Goal: Task Accomplishment & Management: Use online tool/utility

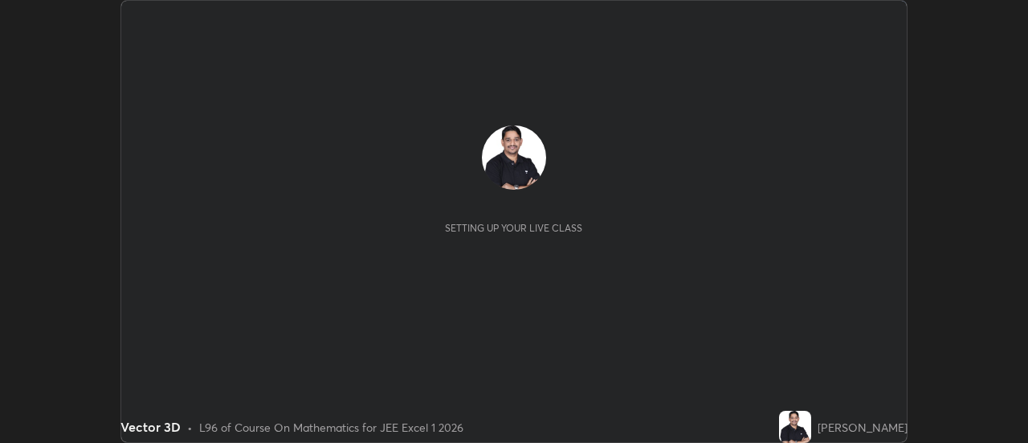
scroll to position [443, 1027]
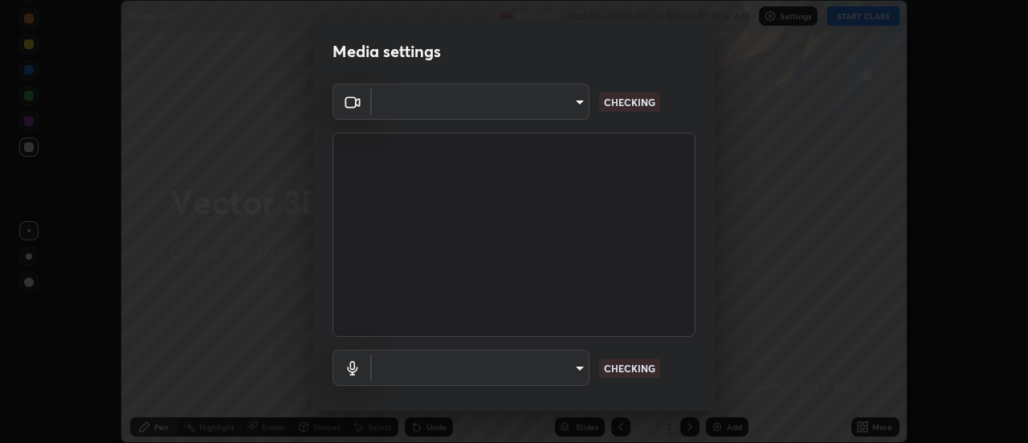
type input "f5b3656cd1dd35b39364a66cb12e0b92c55a6c1540bbf724d9531d61b52c8324"
click at [706, 370] on div "OBS Virtual Camera f5b3656cd1dd35b39364a66cb12e0b92c55a6c1540bbf724d9531d61b52c…" at bounding box center [514, 264] width 402 height 360
click at [706, 377] on div "OBS Virtual Camera f5b3656cd1dd35b39364a66cb12e0b92c55a6c1540bbf724d9531d61b52c…" at bounding box center [514, 264] width 402 height 360
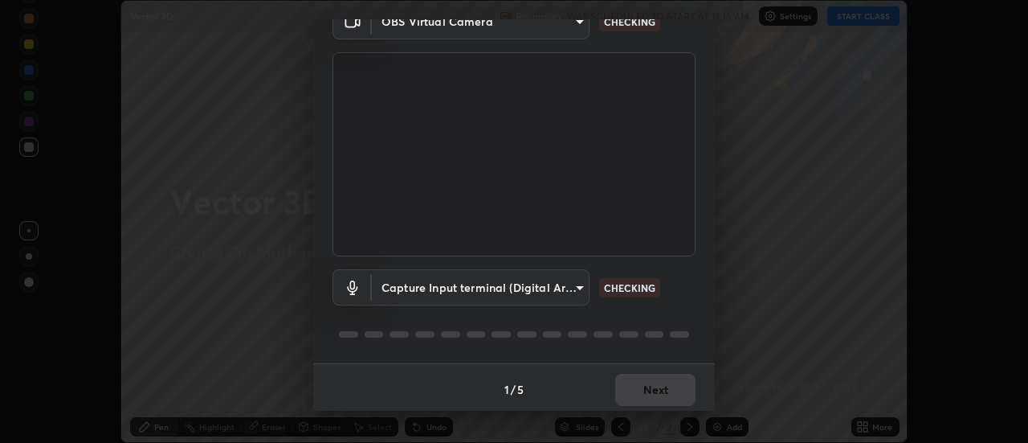
scroll to position [84, 0]
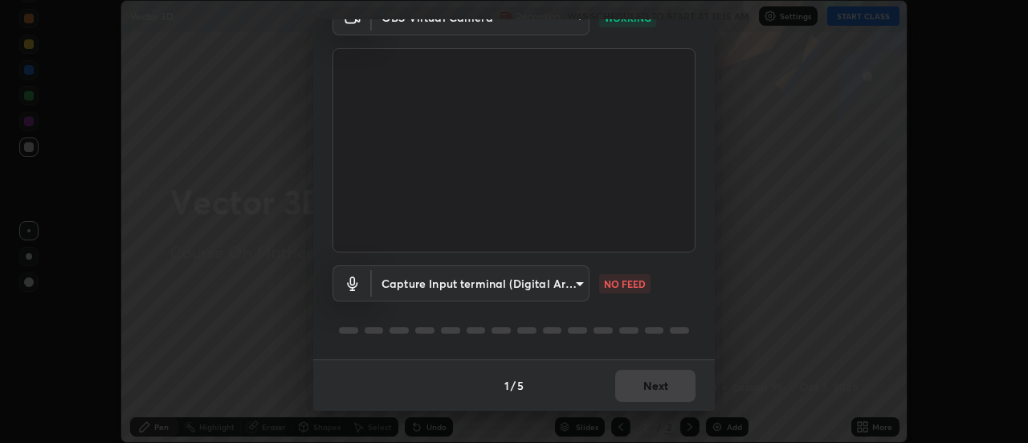
click at [577, 285] on body "Erase all Vector 3D Recording WAS SCHEDULED TO START AT 11:15 AM Settings START…" at bounding box center [514, 221] width 1028 height 443
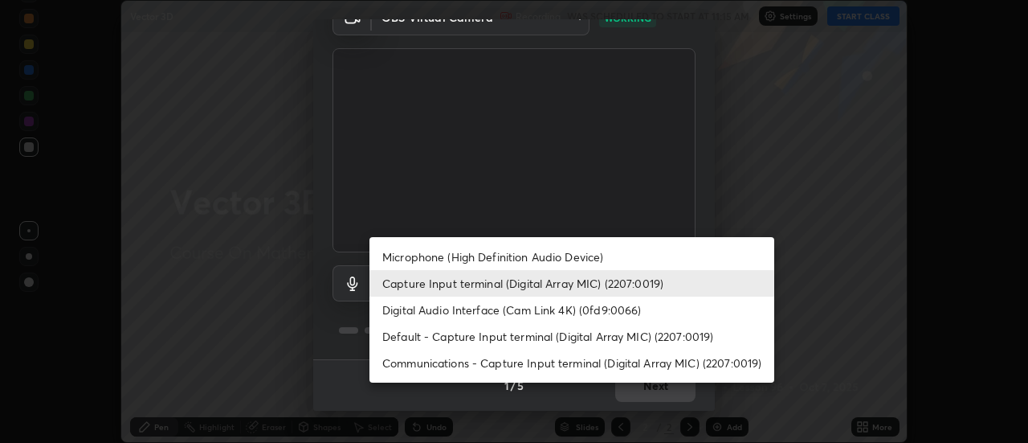
click at [552, 257] on li "Microphone (High Definition Audio Device)" at bounding box center [571, 256] width 405 height 27
type input "02d07a9ffe2f4036ef5236b4b390b7673555667e4505c513d277a30da7cc8494"
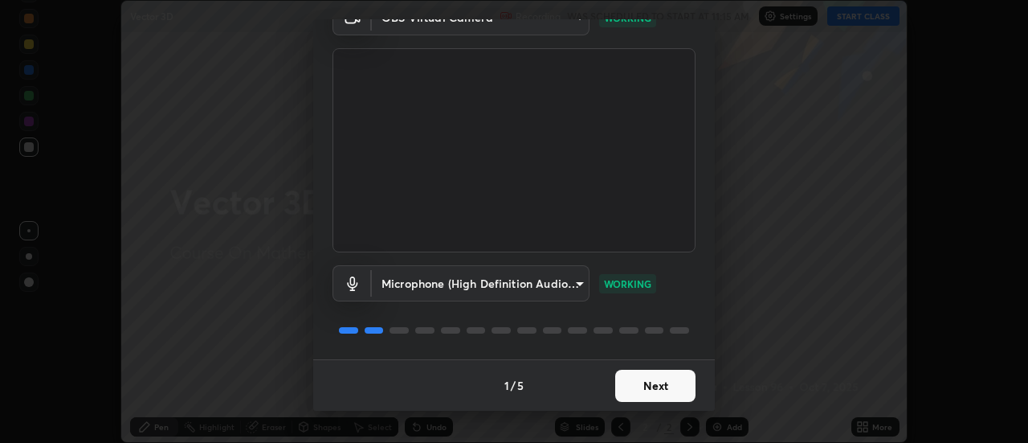
click at [666, 384] on button "Next" at bounding box center [655, 385] width 80 height 32
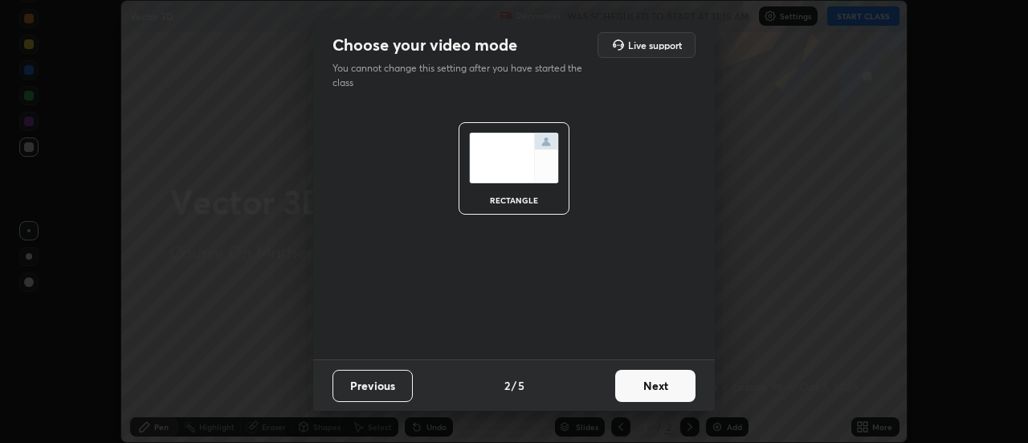
scroll to position [0, 0]
click at [677, 385] on button "Next" at bounding box center [655, 385] width 80 height 32
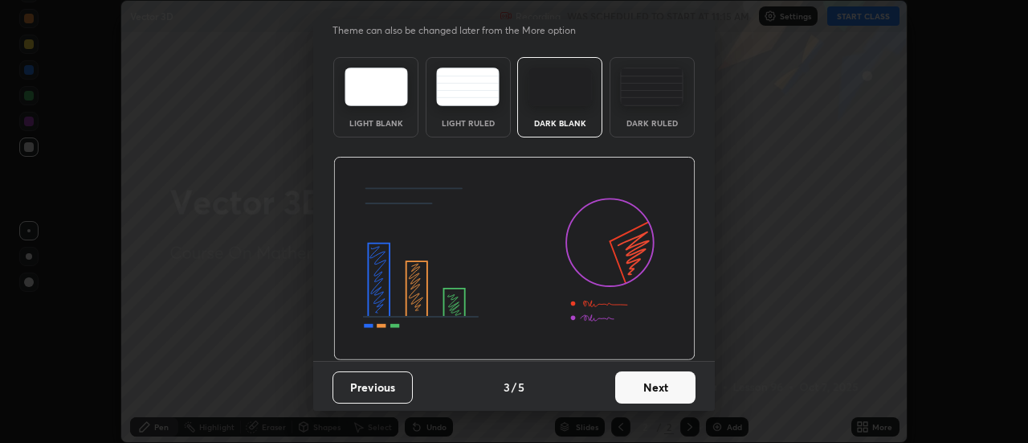
click at [716, 400] on div "Choose your slide theme Theme can also be changed later from the More option Li…" at bounding box center [514, 221] width 1028 height 443
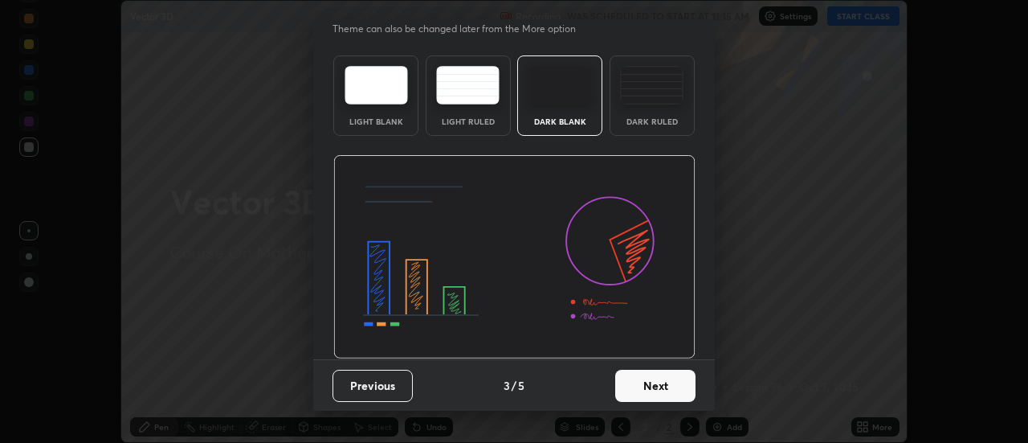
click at [718, 399] on div "Choose your slide theme Theme can also be changed later from the More option Li…" at bounding box center [514, 221] width 1028 height 443
click at [676, 386] on button "Next" at bounding box center [655, 385] width 80 height 32
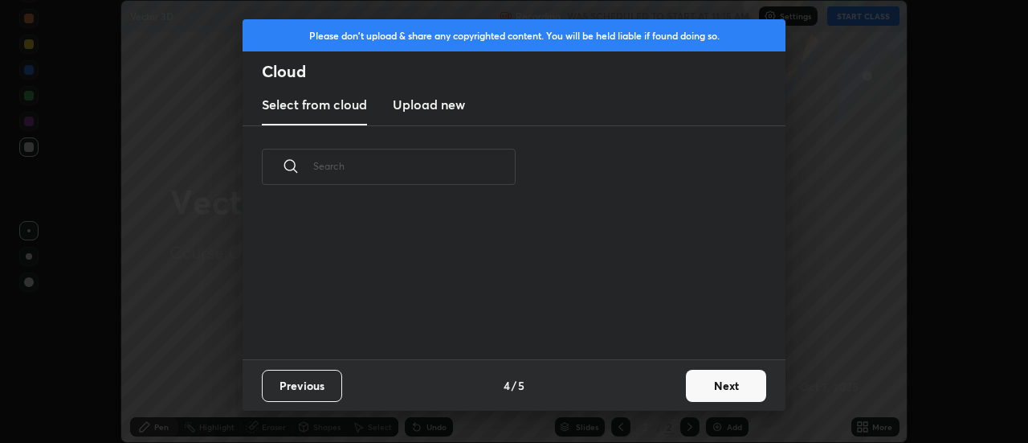
scroll to position [151, 516]
click at [710, 392] on button "Next" at bounding box center [726, 385] width 80 height 32
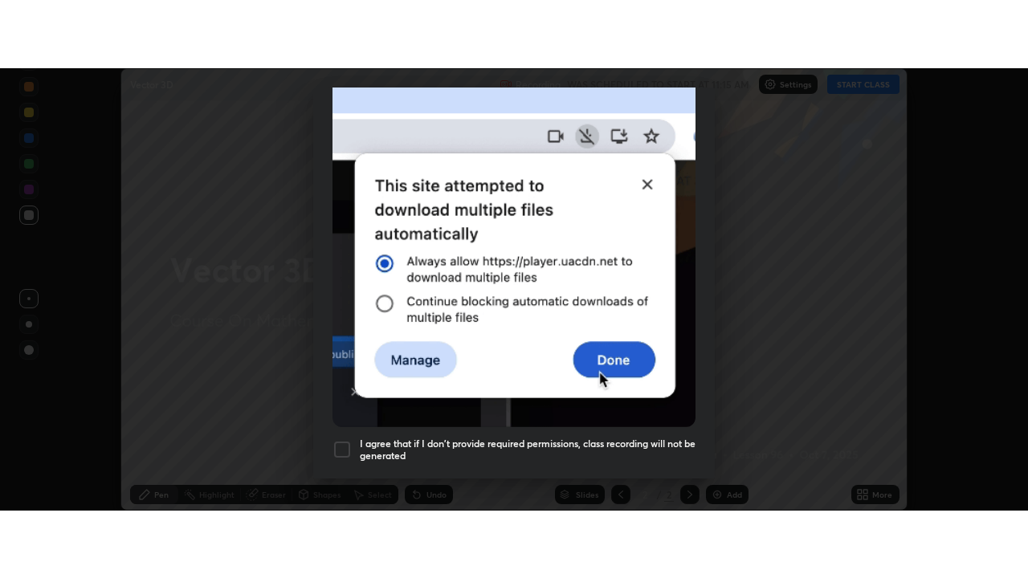
scroll to position [412, 0]
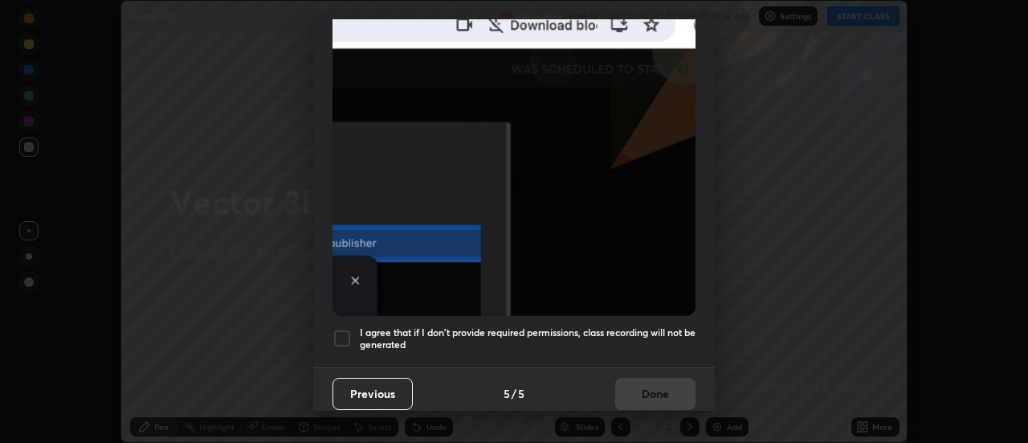
click at [715, 410] on div "Allow automatic downloads Please provide the following download permissions to …" at bounding box center [514, 221] width 1028 height 443
click at [716, 414] on div "Allow automatic downloads Please provide the following download permissions to …" at bounding box center [514, 221] width 1028 height 443
click at [641, 326] on h5 "I agree that if I don't provide required permissions, class recording will not …" at bounding box center [528, 338] width 336 height 25
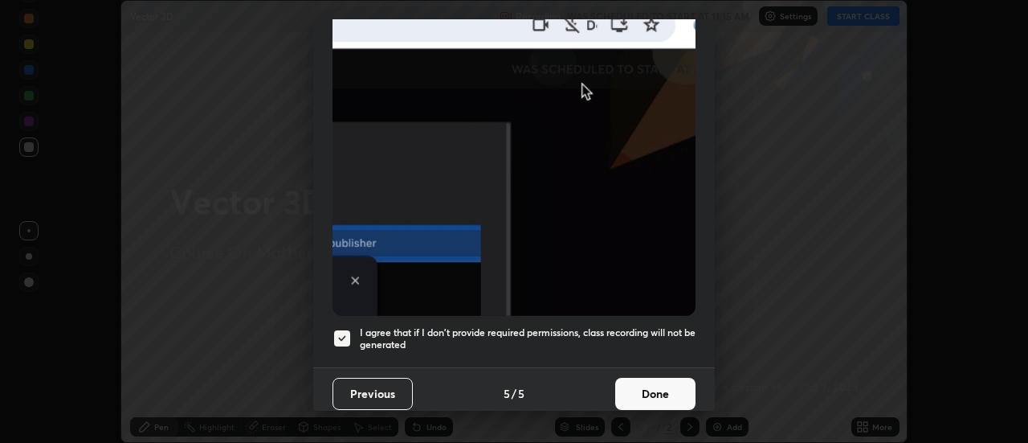
click at [667, 386] on button "Done" at bounding box center [655, 393] width 80 height 32
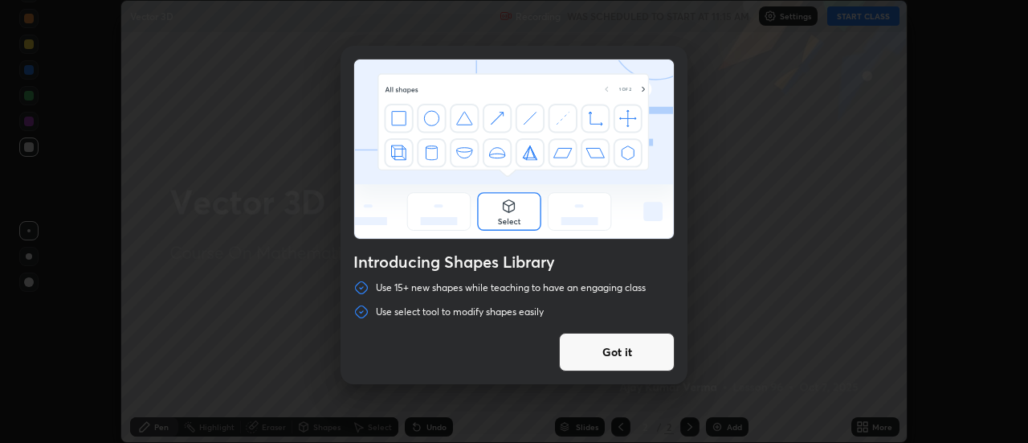
click at [646, 344] on button "Got it" at bounding box center [617, 352] width 116 height 39
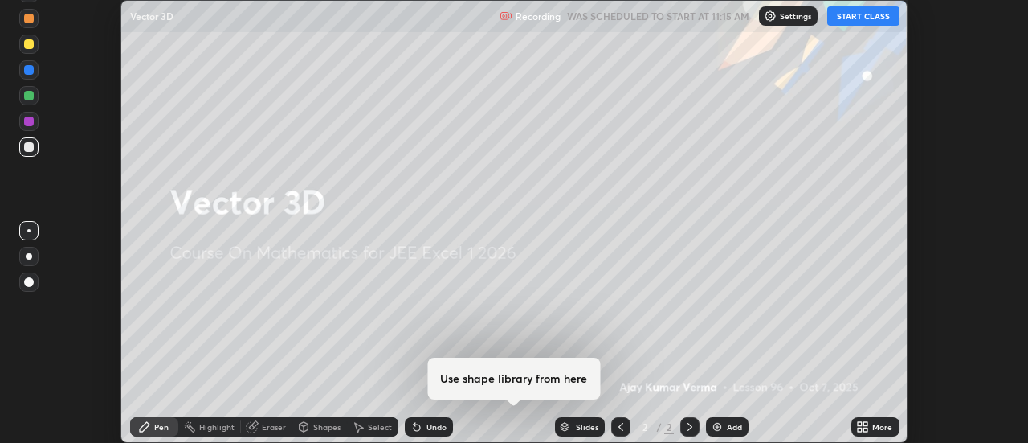
click at [859, 18] on button "START CLASS" at bounding box center [863, 15] width 72 height 19
click at [864, 426] on icon at bounding box center [862, 426] width 13 height 13
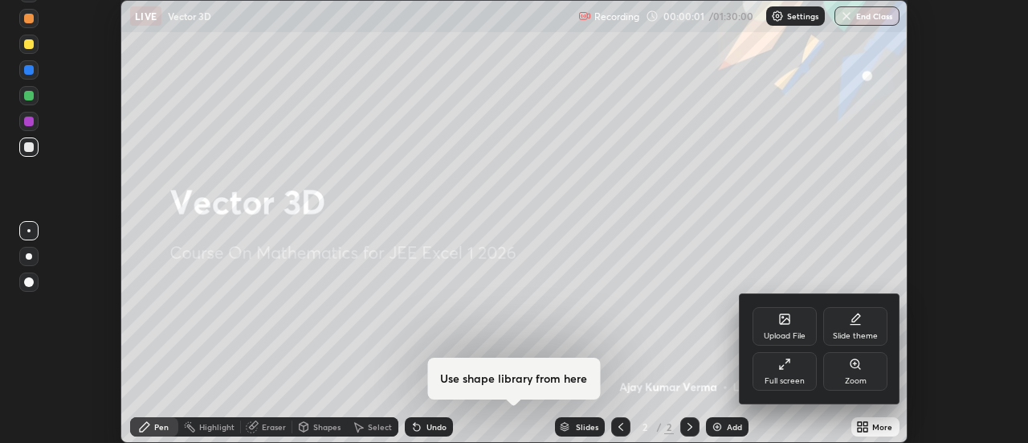
click at [787, 370] on div "Full screen" at bounding box center [785, 371] width 64 height 39
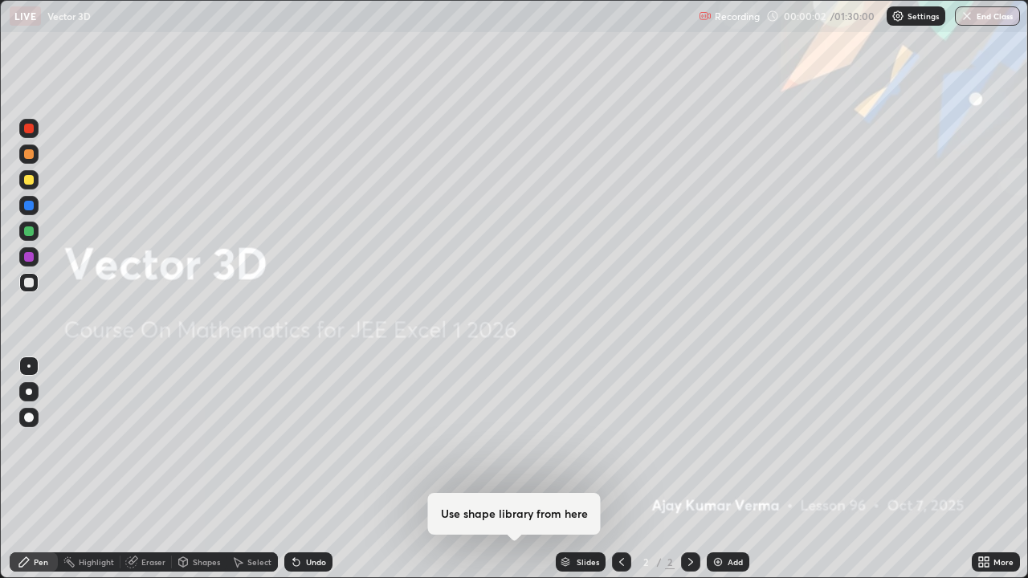
scroll to position [578, 1028]
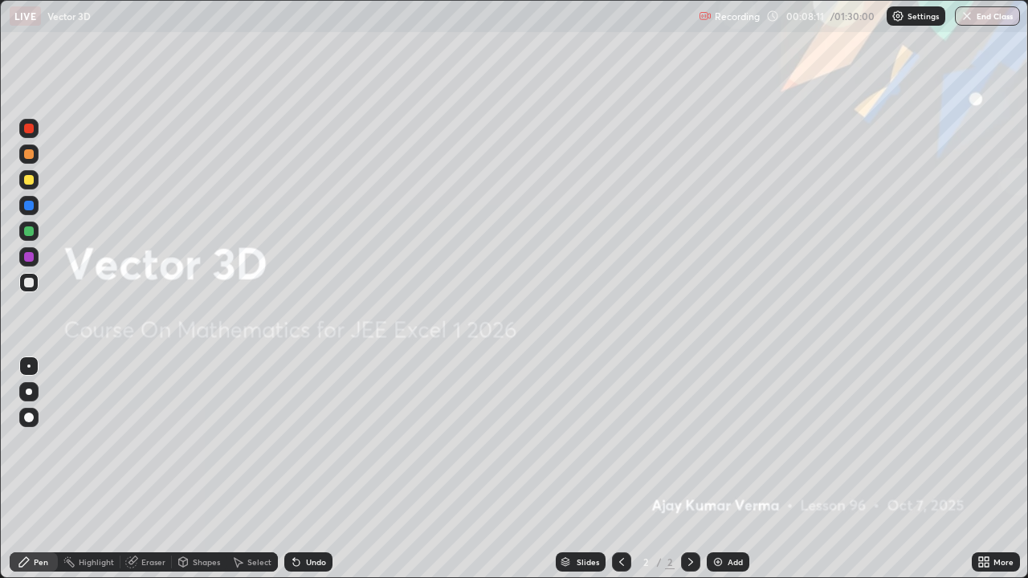
click at [714, 442] on img at bounding box center [718, 562] width 13 height 13
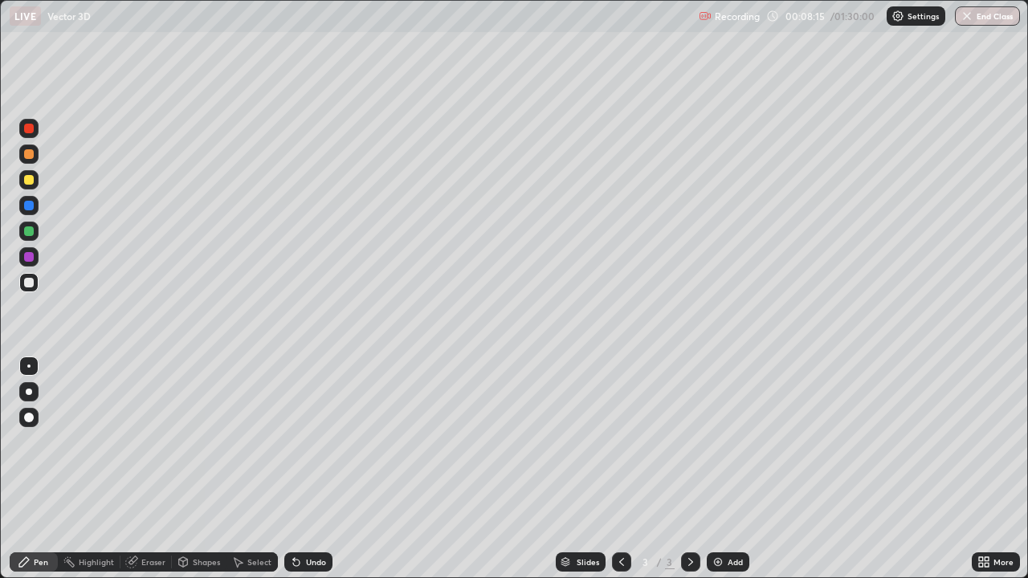
click at [30, 155] on div at bounding box center [29, 154] width 10 height 10
click at [32, 182] on div at bounding box center [29, 180] width 10 height 10
click at [33, 181] on div at bounding box center [29, 180] width 10 height 10
click at [31, 284] on div at bounding box center [29, 283] width 10 height 10
click at [30, 155] on div at bounding box center [29, 154] width 10 height 10
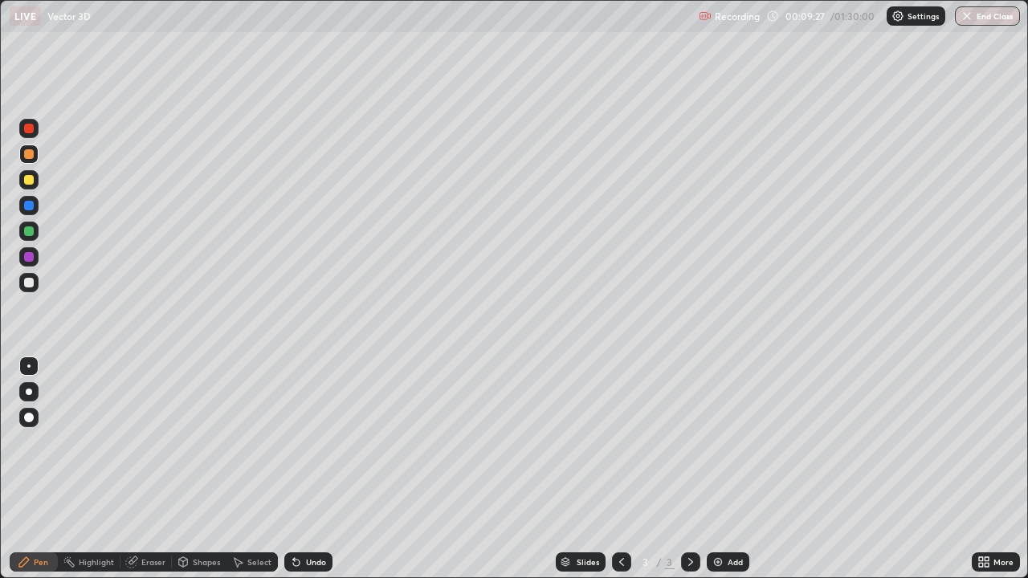
click at [30, 284] on div at bounding box center [29, 283] width 10 height 10
click at [29, 160] on div at bounding box center [28, 154] width 19 height 19
click at [32, 257] on div at bounding box center [29, 257] width 10 height 10
click at [145, 442] on div "Eraser" at bounding box center [153, 562] width 24 height 8
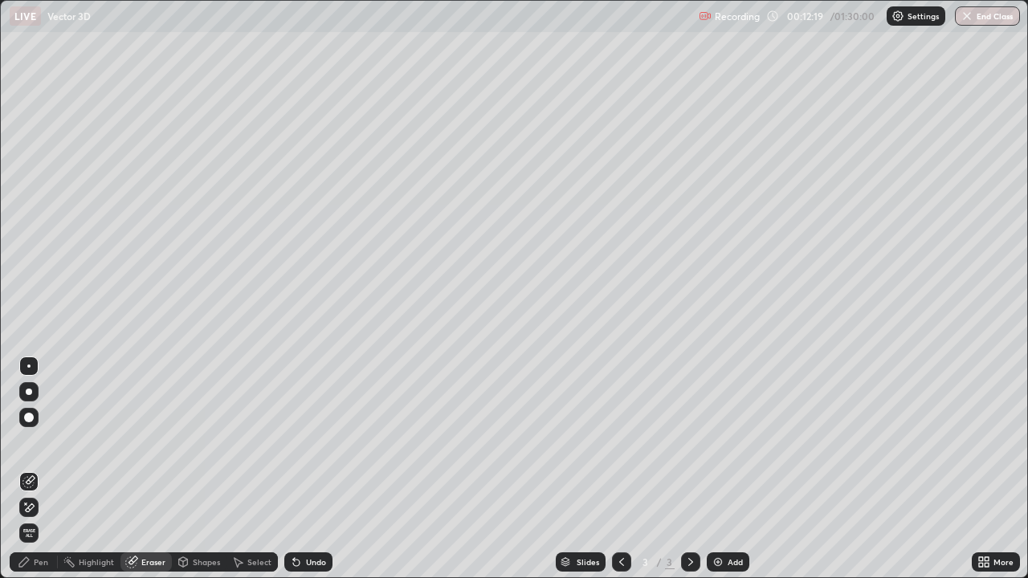
click at [39, 442] on div "Pen" at bounding box center [41, 562] width 14 height 8
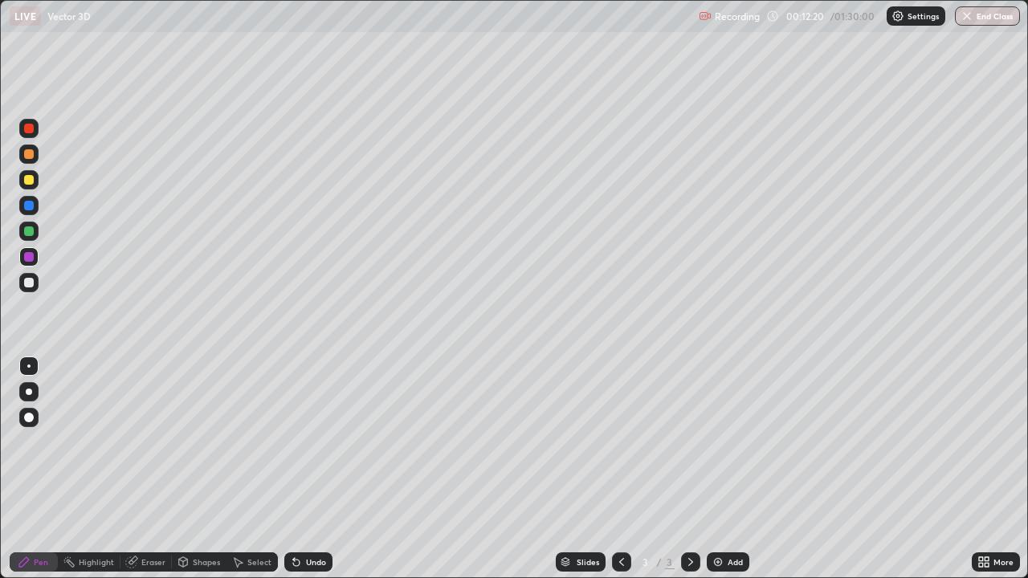
click at [24, 153] on div at bounding box center [29, 154] width 10 height 10
click at [28, 259] on div at bounding box center [29, 257] width 10 height 10
click at [28, 179] on div at bounding box center [29, 180] width 10 height 10
click at [158, 442] on div "Eraser" at bounding box center [145, 562] width 51 height 19
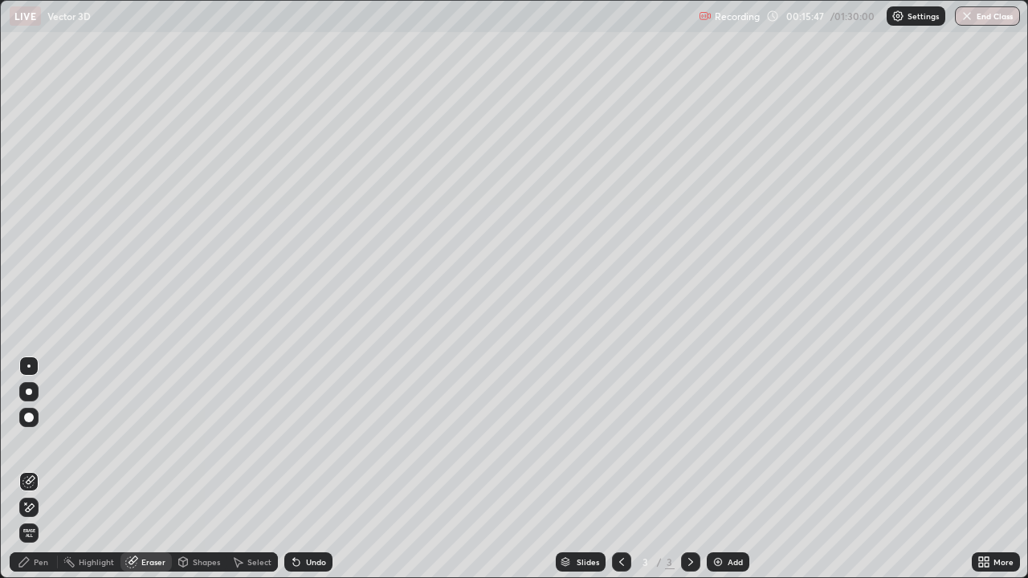
click at [43, 442] on div "Pen" at bounding box center [34, 562] width 48 height 19
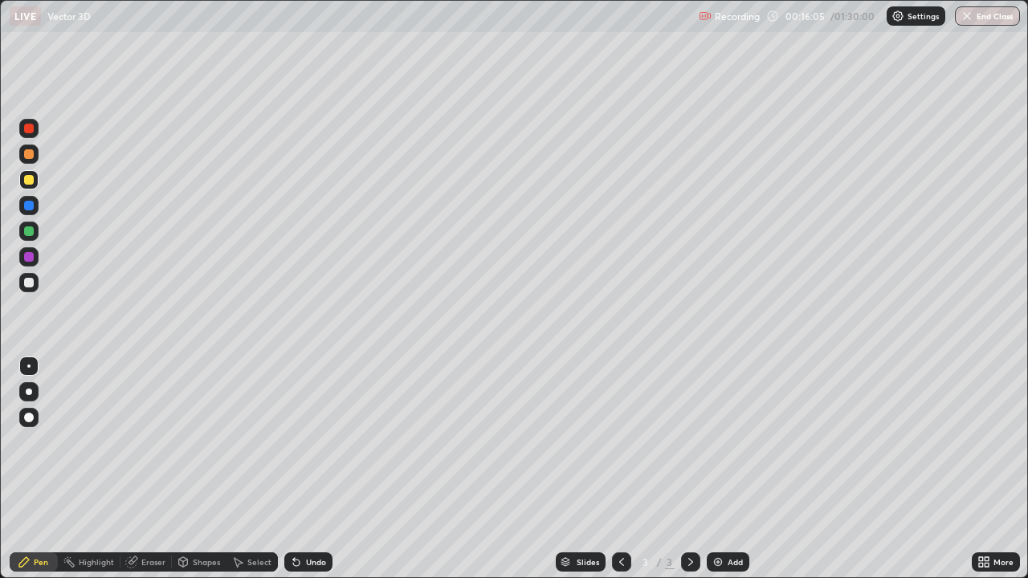
click at [714, 442] on img at bounding box center [718, 562] width 13 height 13
click at [31, 155] on div at bounding box center [29, 154] width 10 height 10
click at [30, 180] on div at bounding box center [29, 180] width 10 height 10
click at [155, 442] on div "Eraser" at bounding box center [153, 562] width 24 height 8
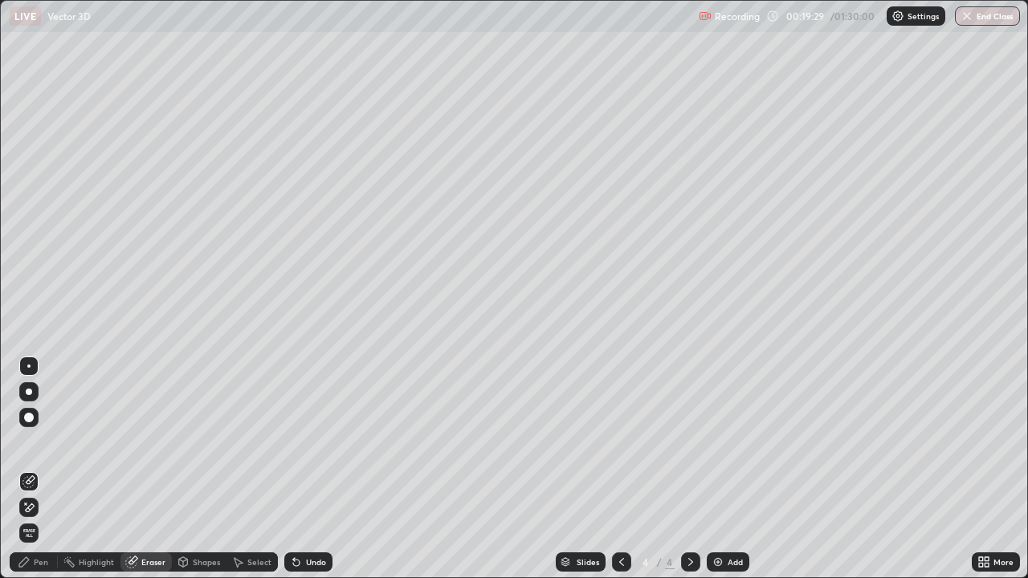
click at [42, 442] on div "Pen" at bounding box center [41, 562] width 14 height 8
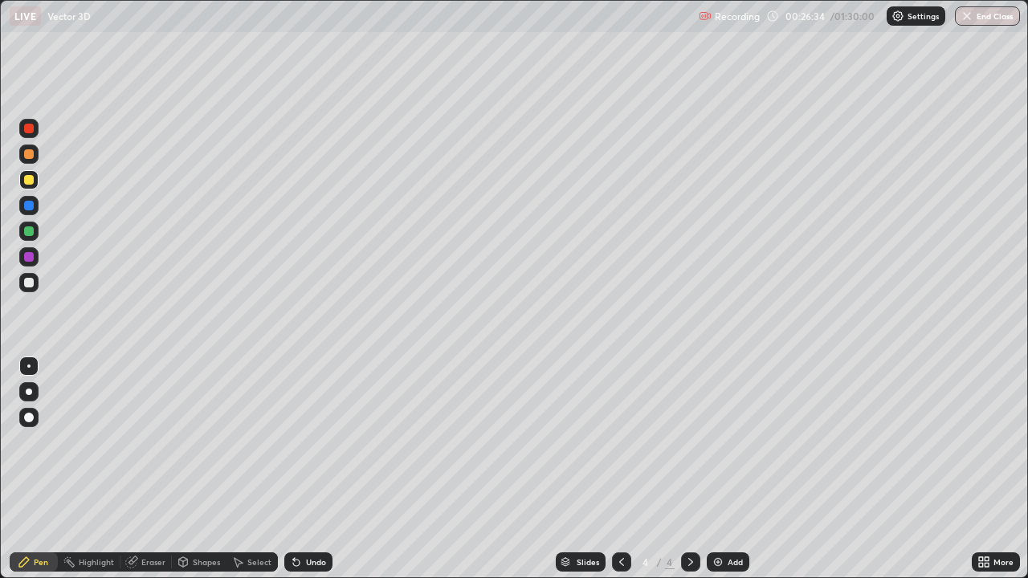
click at [724, 442] on div "Add" at bounding box center [728, 562] width 43 height 19
click at [32, 157] on div at bounding box center [29, 154] width 10 height 10
click at [32, 181] on div at bounding box center [29, 180] width 10 height 10
click at [30, 157] on div at bounding box center [29, 154] width 10 height 10
click at [27, 181] on div at bounding box center [29, 180] width 10 height 10
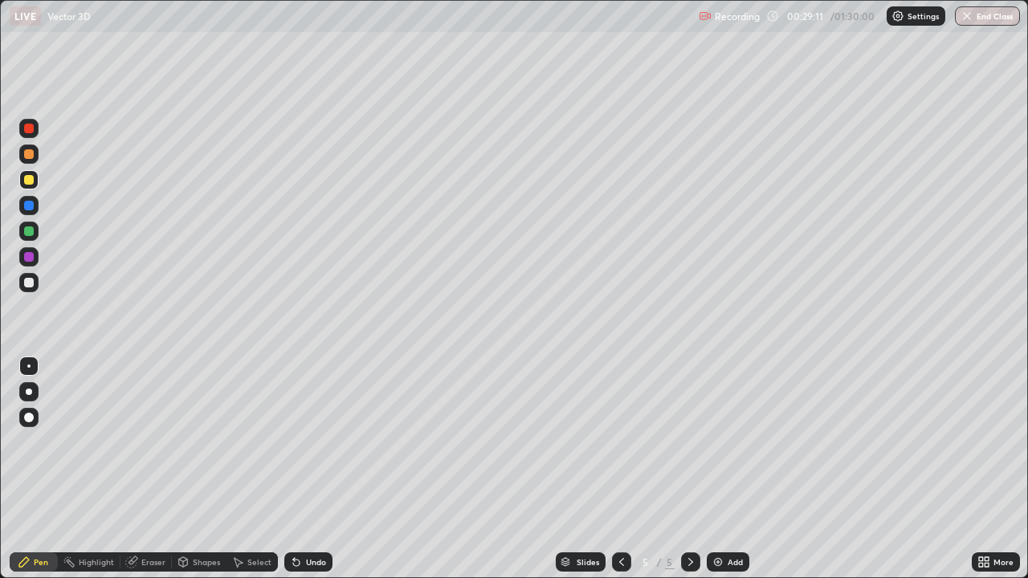
click at [149, 442] on div "Eraser" at bounding box center [153, 562] width 24 height 8
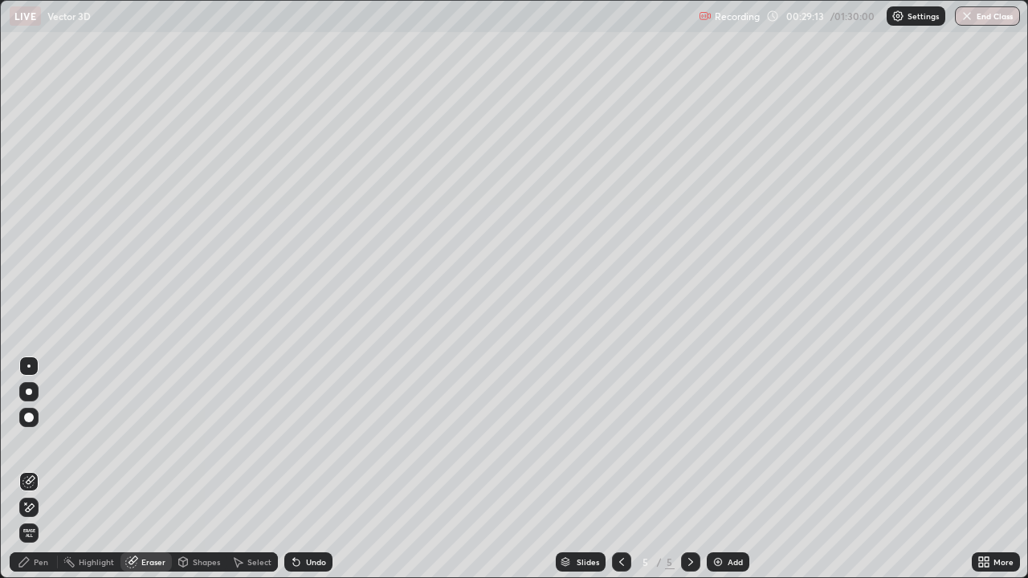
click at [42, 442] on div "Pen" at bounding box center [41, 562] width 14 height 8
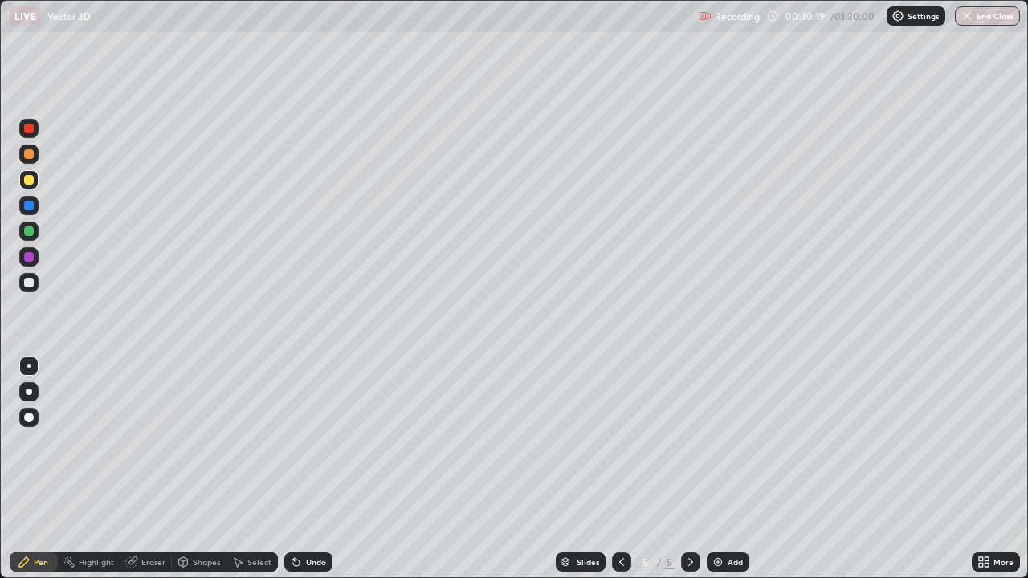
click at [35, 255] on div at bounding box center [28, 256] width 19 height 19
click at [32, 205] on div at bounding box center [29, 206] width 10 height 10
click at [691, 442] on icon at bounding box center [690, 562] width 13 height 13
click at [718, 442] on img at bounding box center [718, 562] width 13 height 13
click at [33, 154] on div at bounding box center [29, 154] width 10 height 10
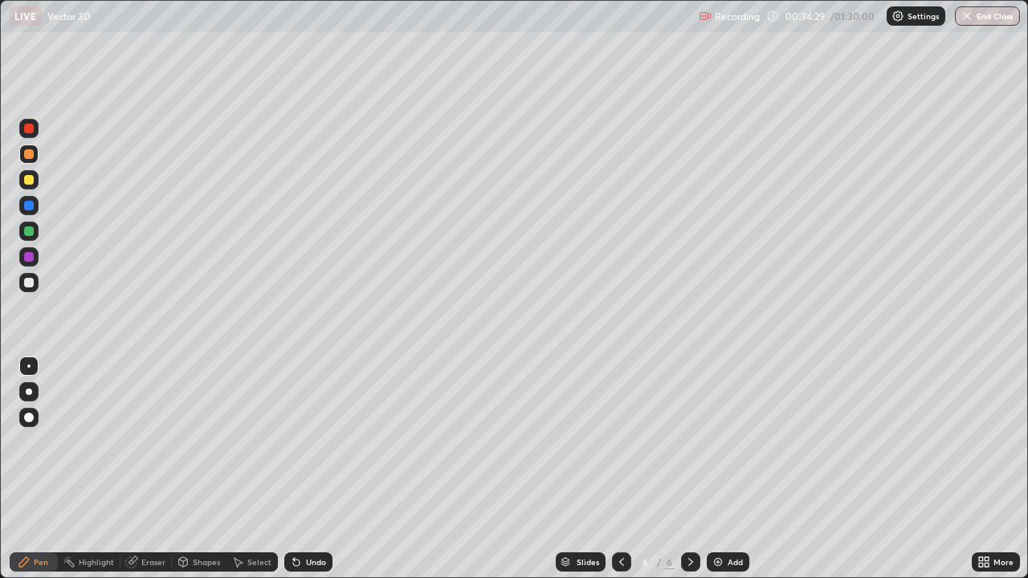
click at [618, 442] on icon at bounding box center [621, 562] width 13 height 13
click at [688, 442] on icon at bounding box center [690, 562] width 13 height 13
click at [30, 182] on div at bounding box center [29, 180] width 10 height 10
click at [22, 155] on div at bounding box center [28, 154] width 19 height 19
click at [27, 178] on div at bounding box center [29, 180] width 10 height 10
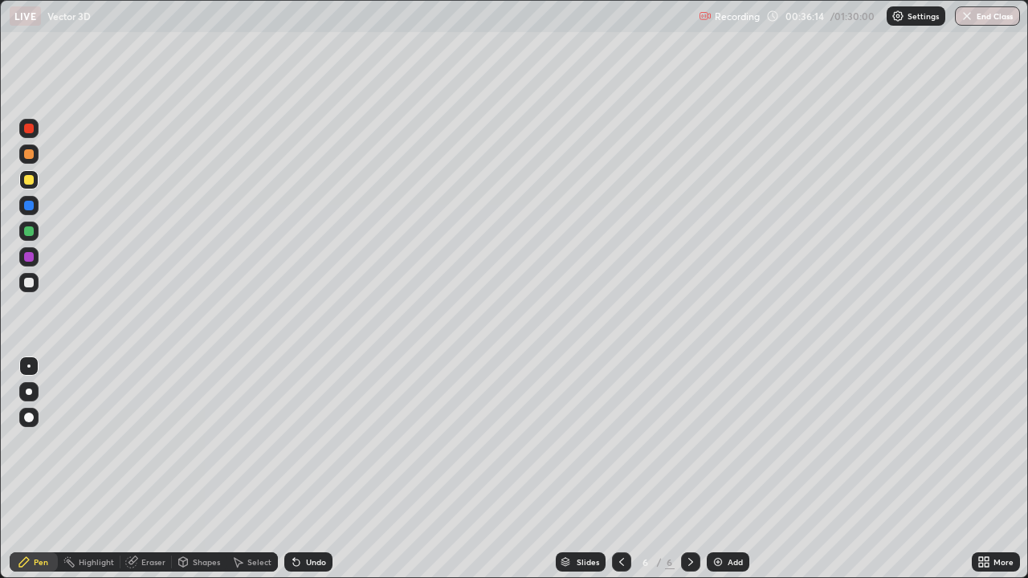
click at [30, 257] on div at bounding box center [29, 257] width 10 height 10
click at [28, 286] on div at bounding box center [29, 283] width 10 height 10
click at [28, 155] on div at bounding box center [29, 154] width 10 height 10
click at [153, 442] on div "Eraser" at bounding box center [153, 562] width 24 height 8
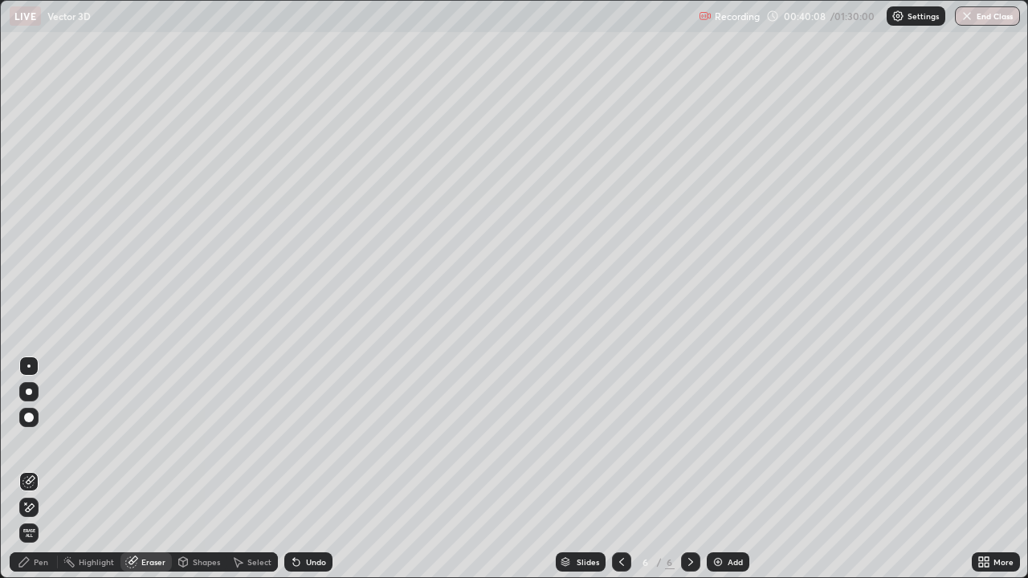
click at [36, 442] on div "Pen" at bounding box center [41, 562] width 14 height 8
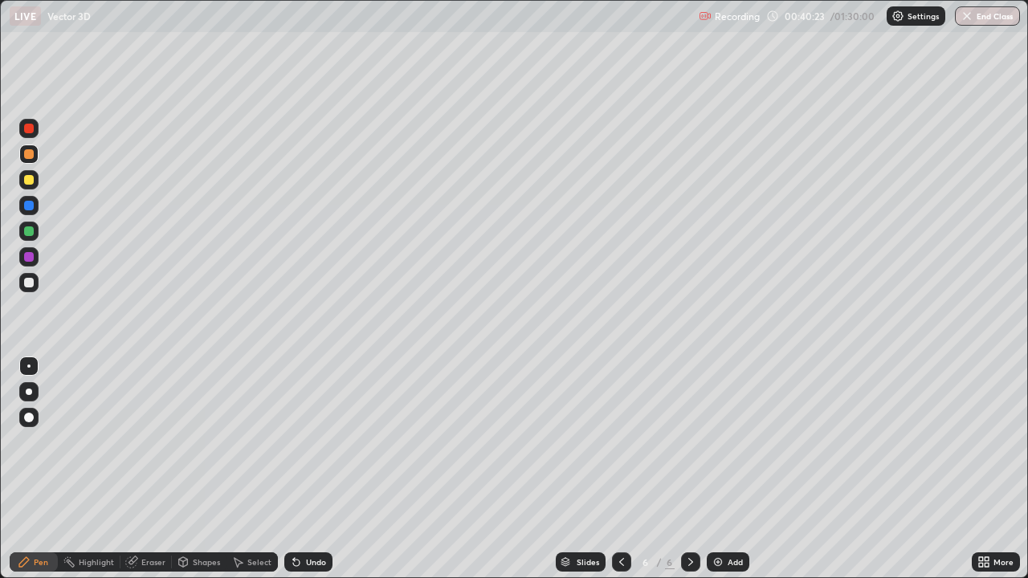
click at [157, 442] on div "Eraser" at bounding box center [153, 562] width 24 height 8
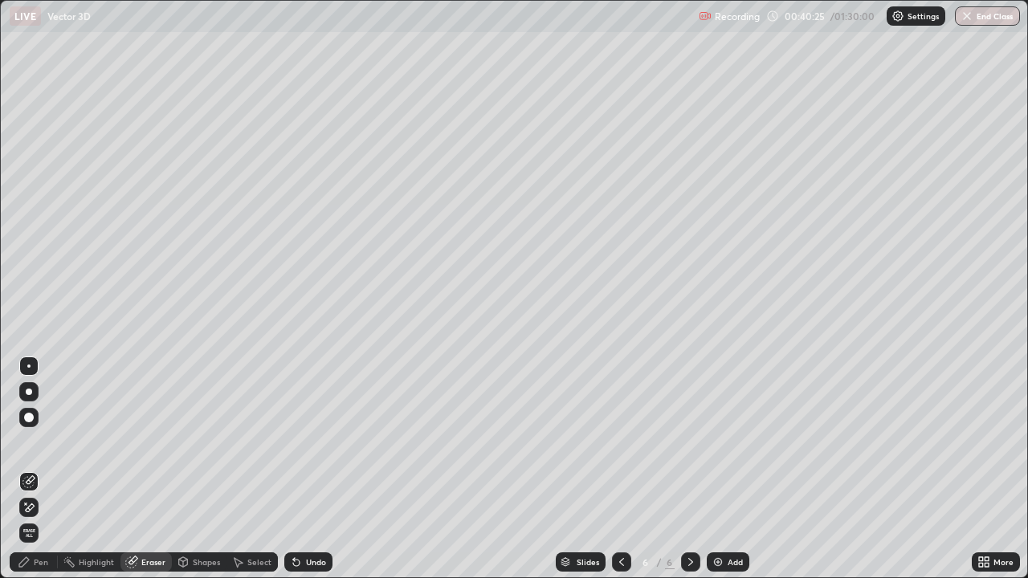
click at [39, 442] on div "Pen" at bounding box center [41, 562] width 14 height 8
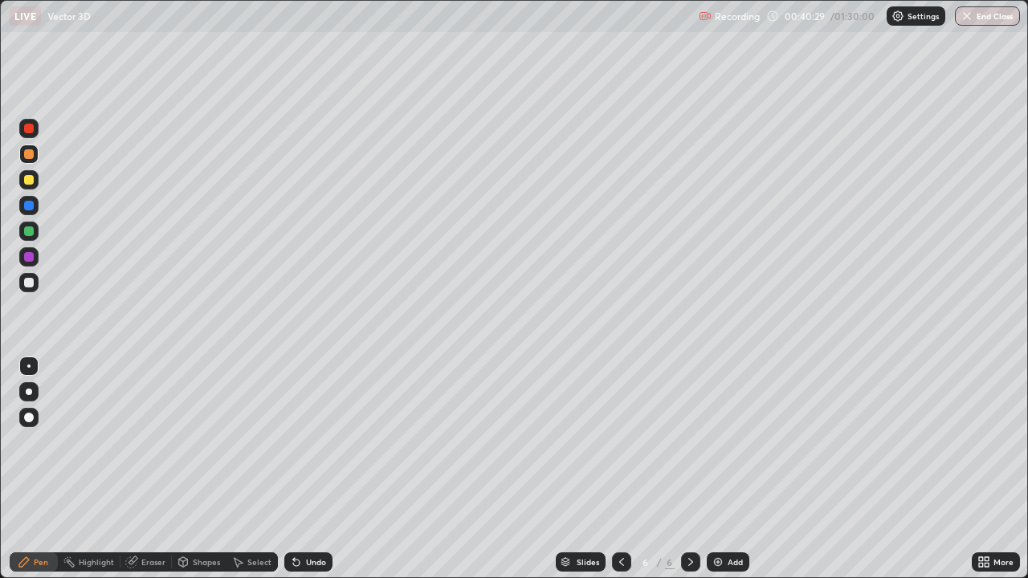
click at [29, 181] on div at bounding box center [29, 180] width 10 height 10
click at [688, 442] on icon at bounding box center [690, 562] width 13 height 13
click at [716, 442] on img at bounding box center [718, 562] width 13 height 13
click at [29, 157] on div at bounding box center [29, 154] width 10 height 10
click at [31, 180] on div at bounding box center [29, 180] width 10 height 10
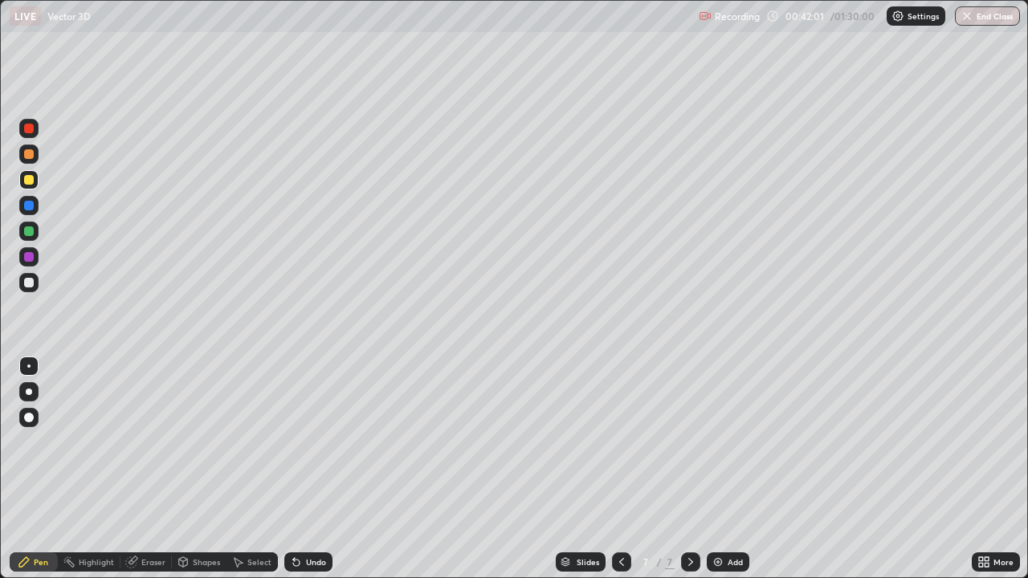
click at [150, 442] on div "Eraser" at bounding box center [145, 562] width 51 height 19
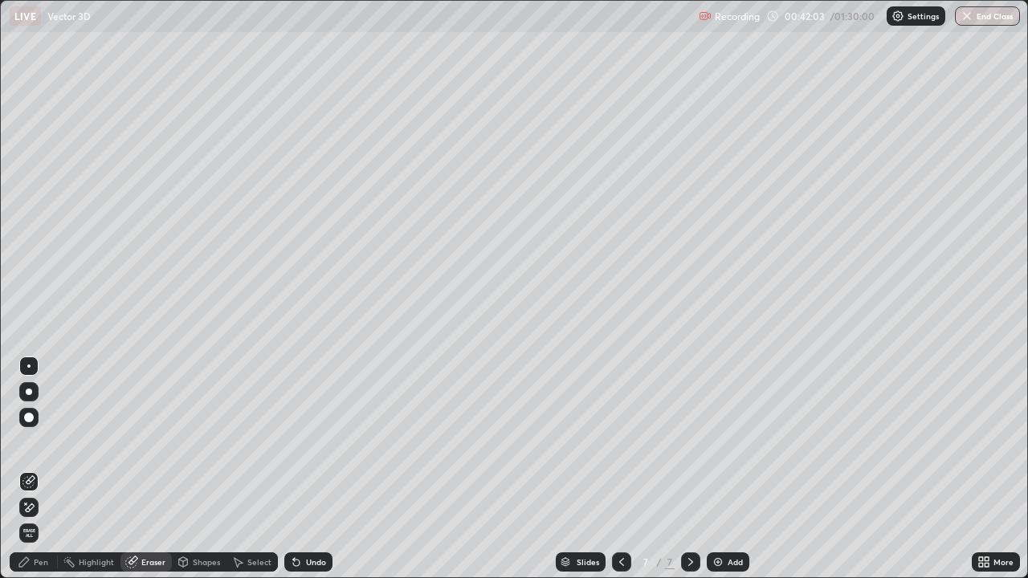
click at [43, 442] on div "Pen" at bounding box center [41, 562] width 14 height 8
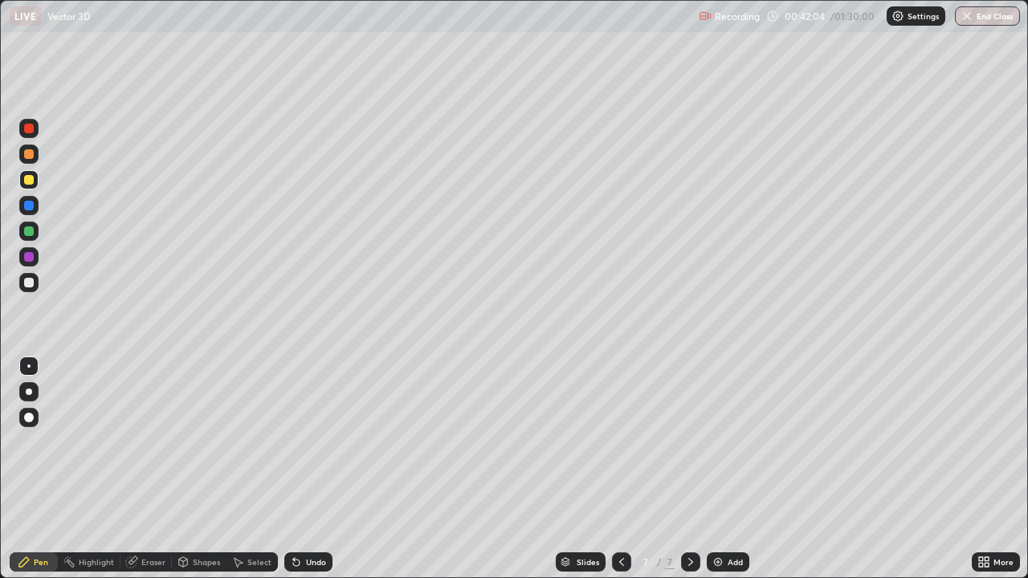
click at [31, 161] on div at bounding box center [28, 154] width 19 height 19
click at [33, 180] on div at bounding box center [29, 180] width 10 height 10
click at [644, 442] on div "7" at bounding box center [646, 562] width 16 height 10
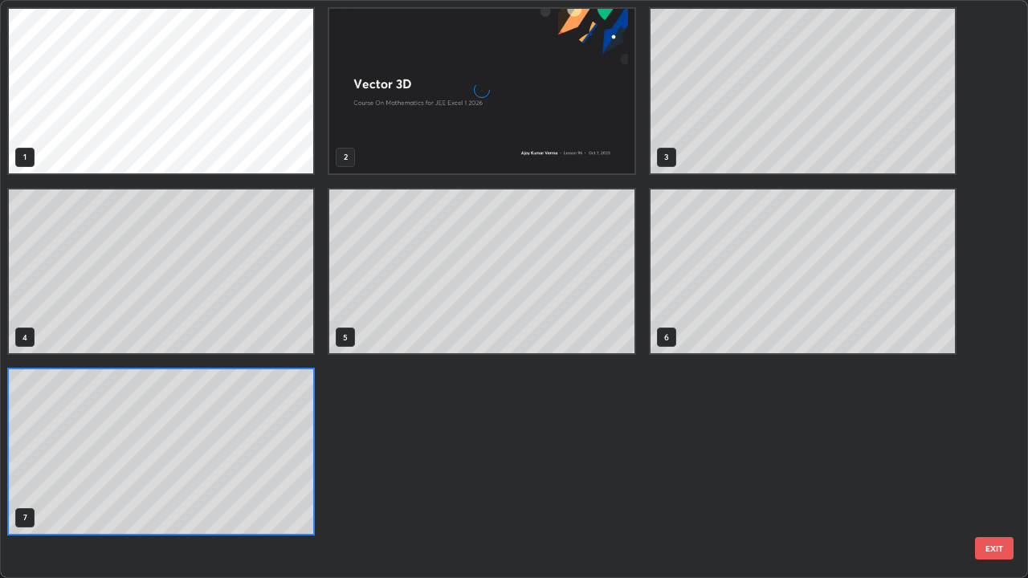
scroll to position [572, 1018]
click at [621, 442] on div "1 2 3 4 5 6 7" at bounding box center [500, 289] width 998 height 577
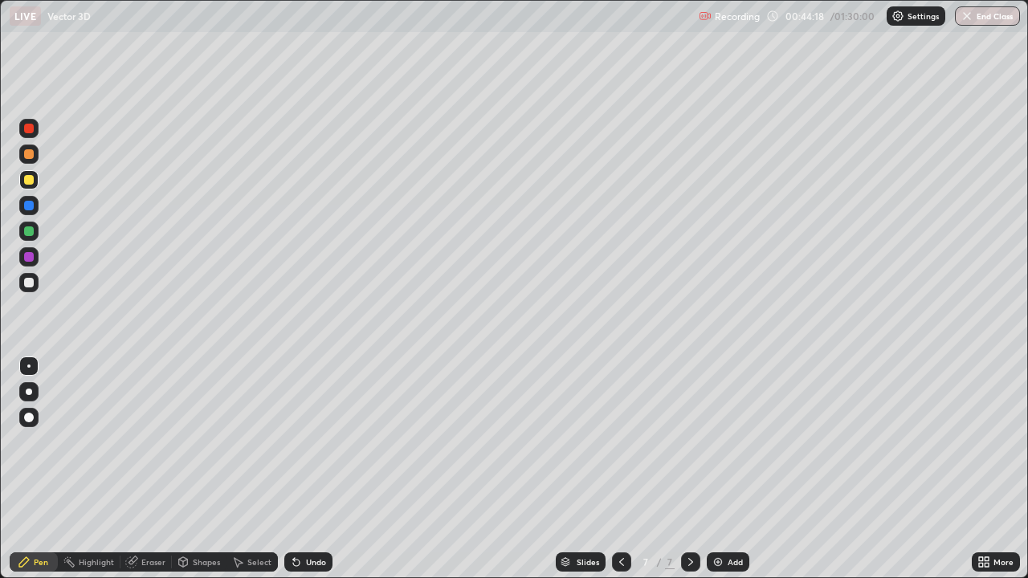
click at [688, 442] on icon at bounding box center [690, 562] width 13 height 13
click at [31, 284] on div at bounding box center [29, 283] width 10 height 10
click at [35, 264] on div at bounding box center [28, 256] width 19 height 19
click at [27, 154] on div at bounding box center [29, 154] width 10 height 10
click at [27, 155] on div at bounding box center [29, 154] width 10 height 10
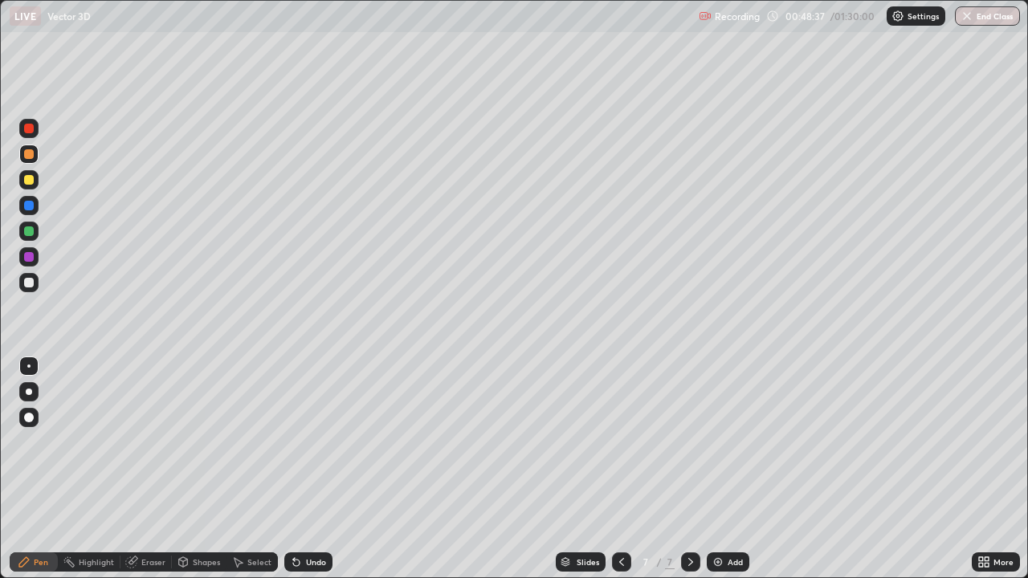
click at [158, 442] on div "Eraser" at bounding box center [153, 562] width 24 height 8
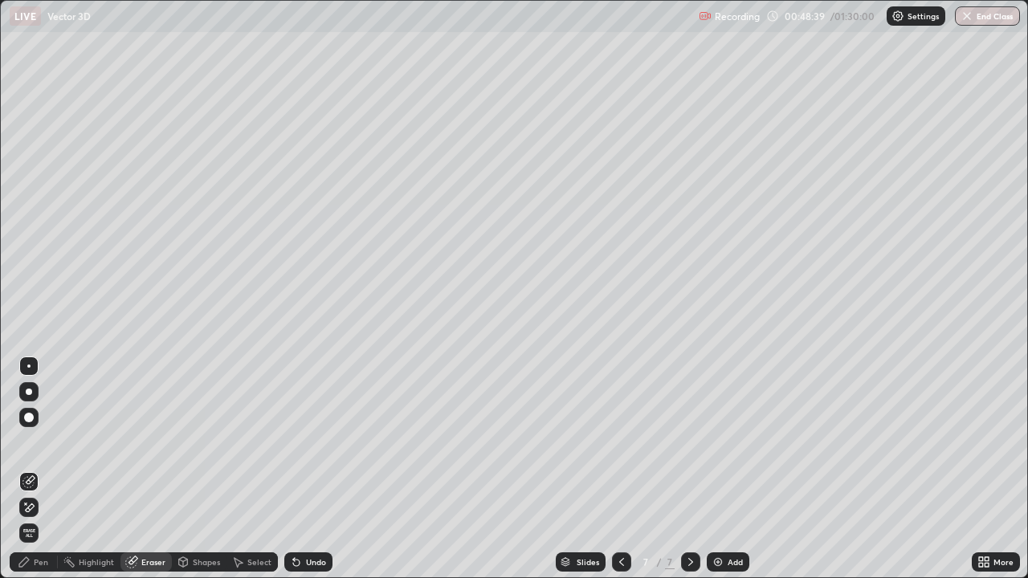
click at [35, 442] on div "Pen" at bounding box center [41, 562] width 14 height 8
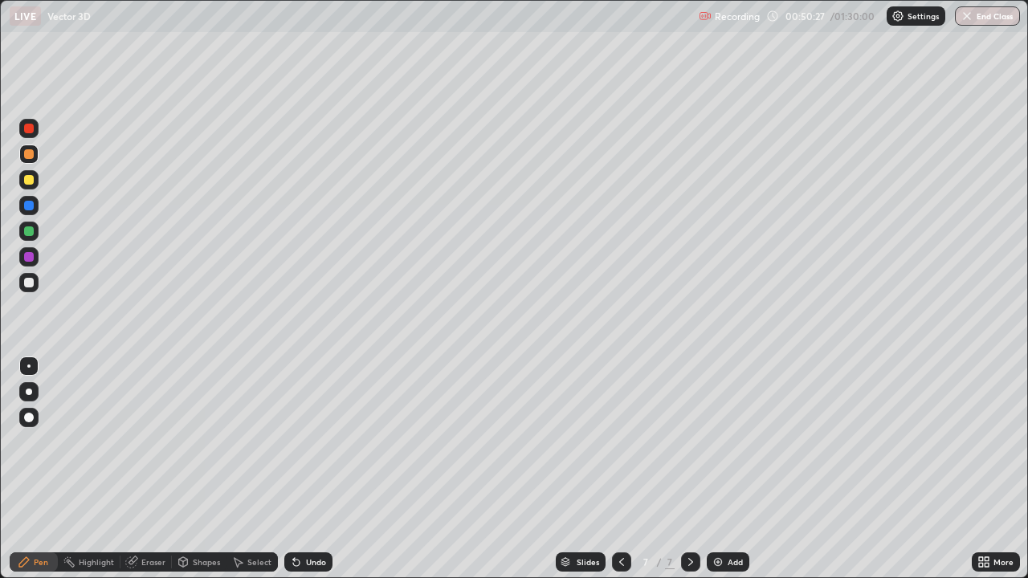
click at [25, 275] on div at bounding box center [28, 282] width 19 height 19
click at [36, 178] on div at bounding box center [28, 179] width 19 height 19
click at [690, 442] on icon at bounding box center [690, 562] width 13 height 13
click at [715, 442] on img at bounding box center [718, 562] width 13 height 13
click at [35, 153] on div at bounding box center [28, 154] width 19 height 19
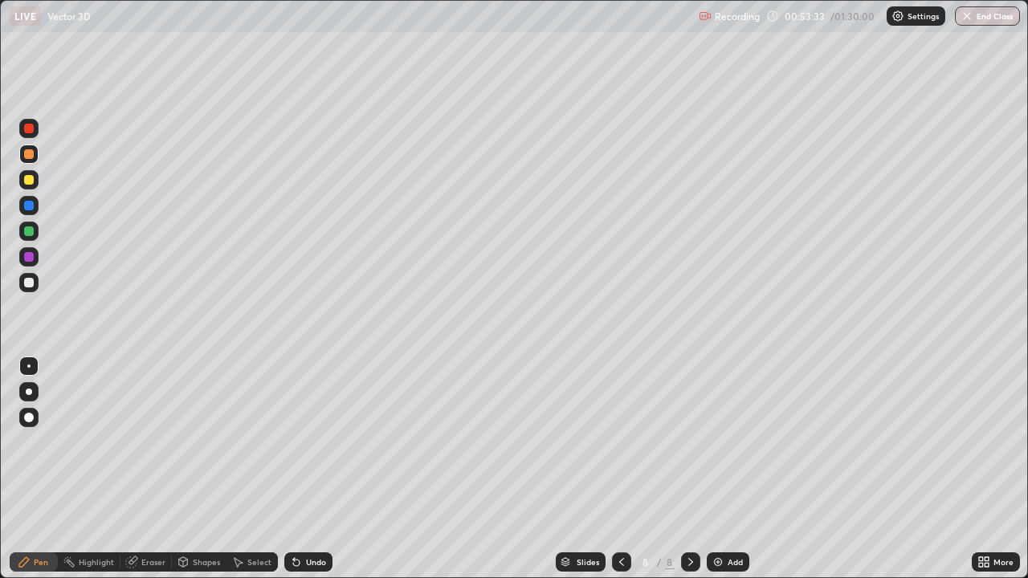
click at [30, 180] on div at bounding box center [29, 180] width 10 height 10
click at [31, 157] on div at bounding box center [29, 154] width 10 height 10
click at [28, 182] on div at bounding box center [29, 180] width 10 height 10
click at [31, 282] on div at bounding box center [29, 283] width 10 height 10
click at [30, 256] on div at bounding box center [29, 257] width 10 height 10
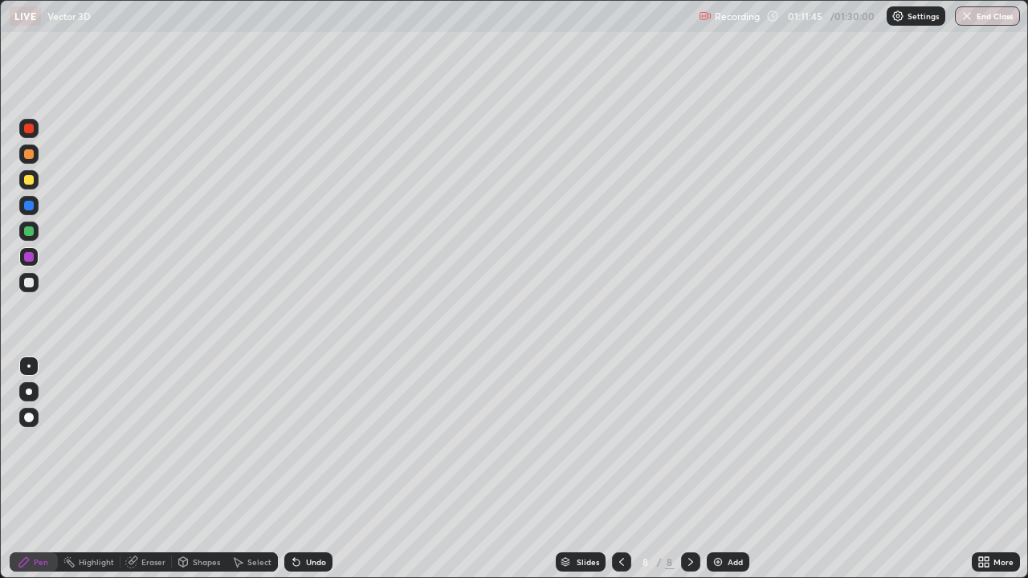
click at [30, 286] on div at bounding box center [29, 283] width 10 height 10
click at [27, 181] on div at bounding box center [29, 180] width 10 height 10
click at [688, 442] on icon at bounding box center [690, 562] width 5 height 8
click at [718, 442] on div "Add" at bounding box center [728, 562] width 43 height 19
click at [30, 157] on div at bounding box center [29, 154] width 10 height 10
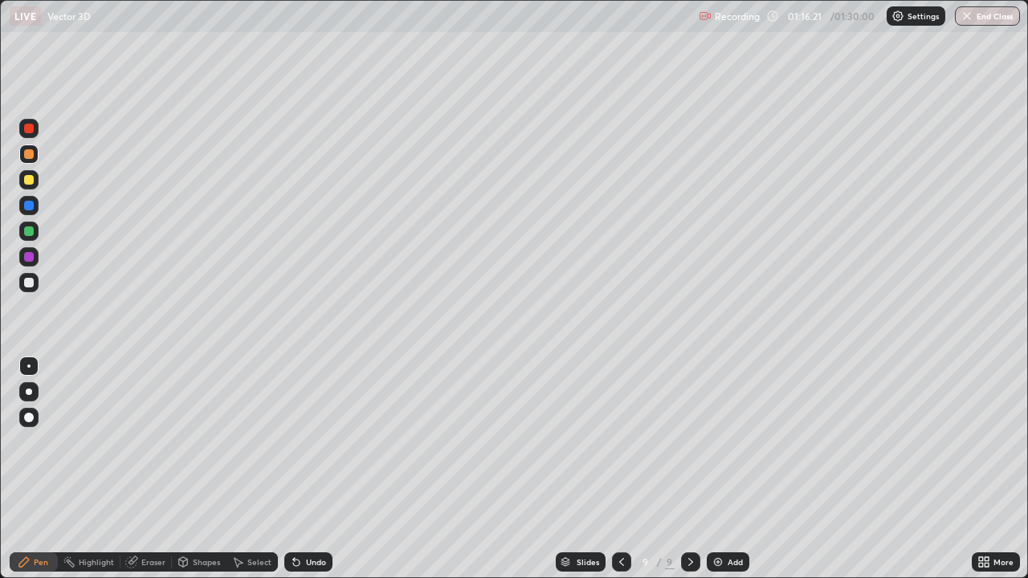
click at [31, 179] on div at bounding box center [29, 180] width 10 height 10
click at [27, 153] on div at bounding box center [29, 154] width 10 height 10
click at [31, 230] on div at bounding box center [29, 231] width 10 height 10
click at [696, 442] on div at bounding box center [690, 562] width 19 height 19
click at [712, 442] on div "Add" at bounding box center [728, 562] width 43 height 19
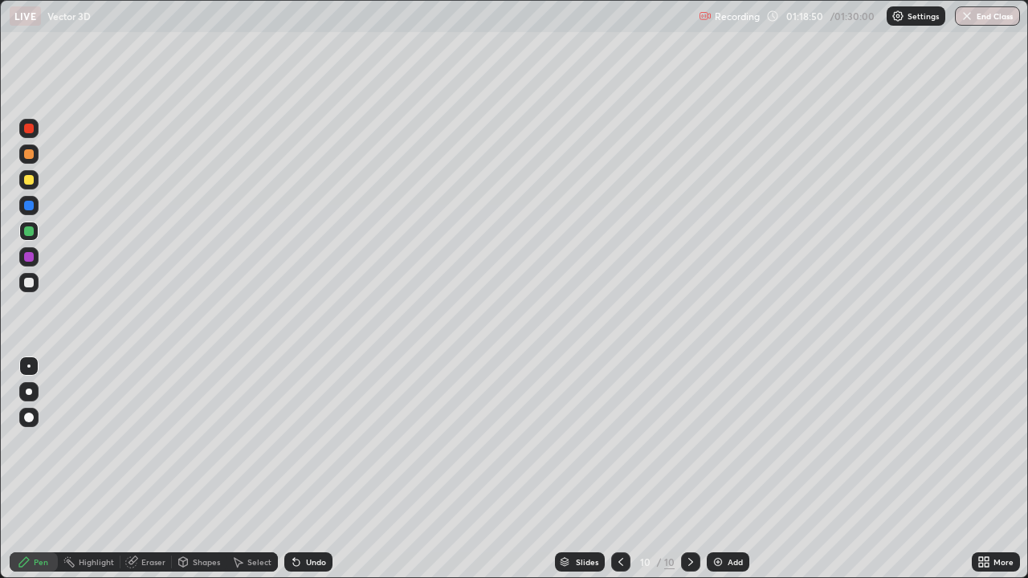
click at [36, 153] on div at bounding box center [28, 154] width 19 height 19
click at [28, 180] on div at bounding box center [29, 180] width 10 height 10
click at [28, 153] on div at bounding box center [29, 154] width 10 height 10
click at [31, 286] on div at bounding box center [29, 283] width 10 height 10
click at [137, 442] on div "Eraser" at bounding box center [145, 562] width 51 height 19
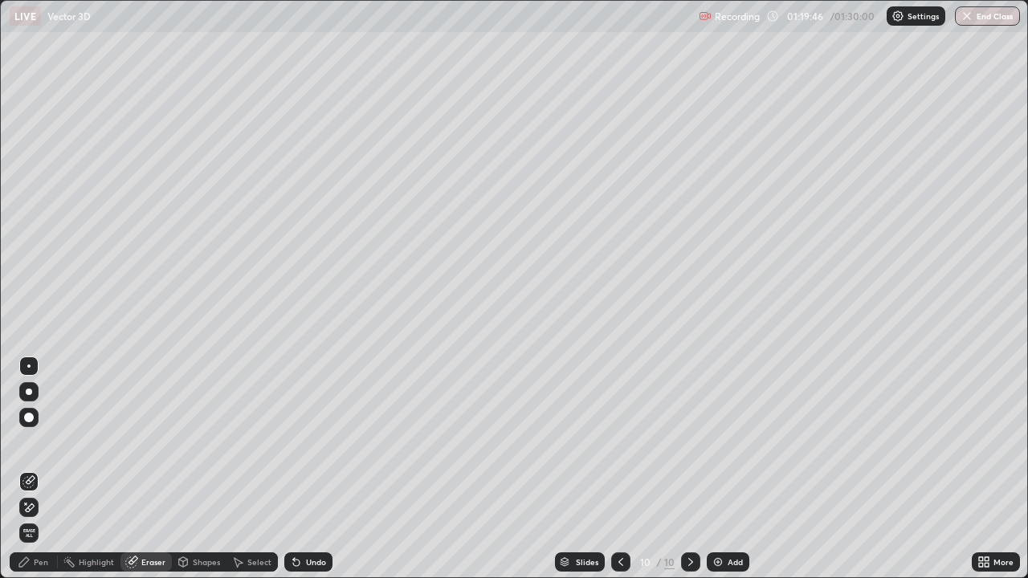
click at [39, 442] on div "Pen" at bounding box center [34, 562] width 48 height 19
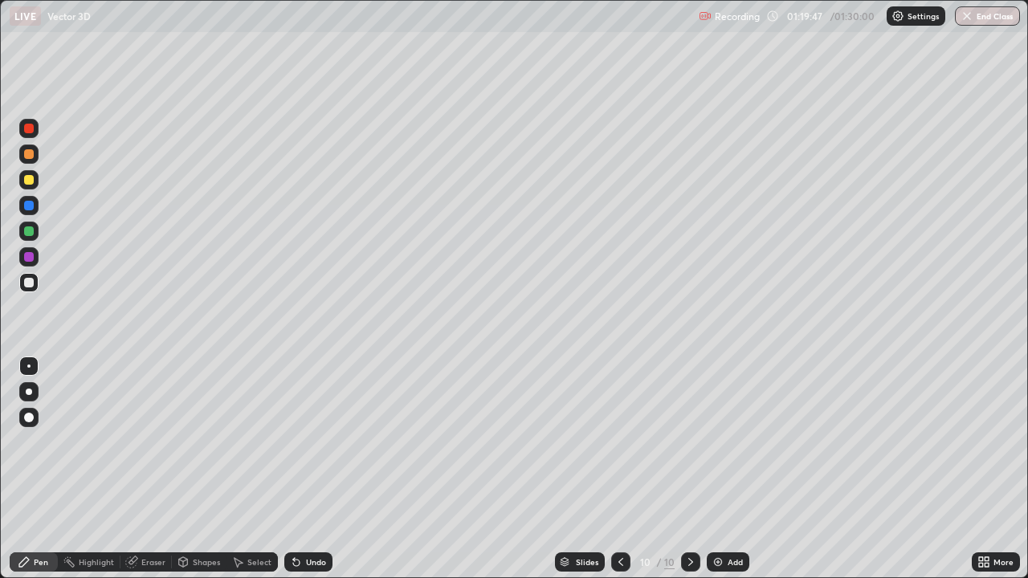
click at [25, 155] on div at bounding box center [29, 154] width 10 height 10
click at [24, 184] on div at bounding box center [28, 179] width 19 height 19
click at [29, 209] on div at bounding box center [29, 206] width 10 height 10
click at [35, 182] on div at bounding box center [28, 179] width 19 height 19
click at [29, 154] on div at bounding box center [29, 154] width 10 height 10
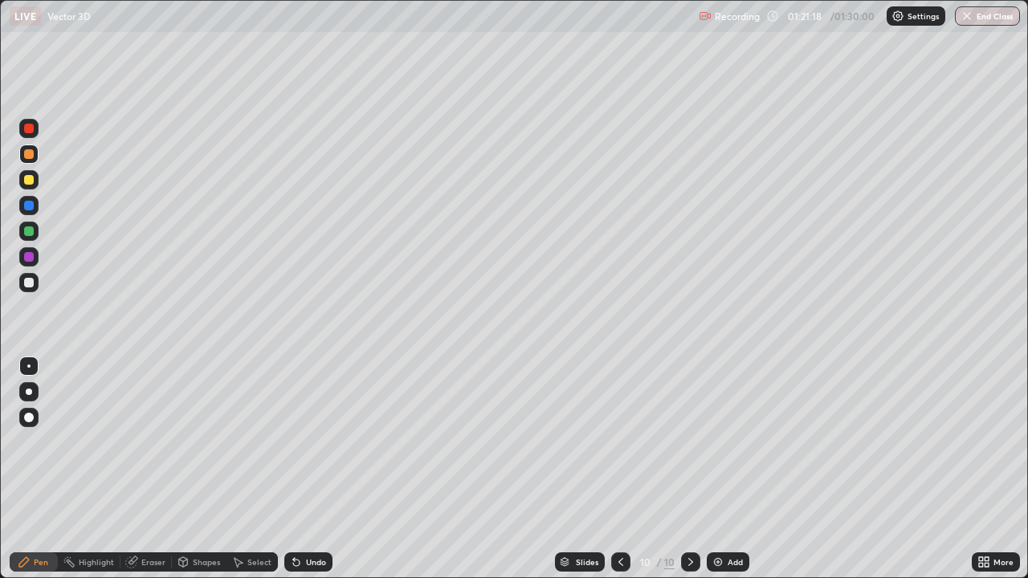
click at [30, 231] on div at bounding box center [29, 231] width 10 height 10
click at [41, 284] on div at bounding box center [29, 283] width 26 height 26
click at [714, 442] on img at bounding box center [718, 562] width 13 height 13
click at [31, 156] on div at bounding box center [29, 154] width 10 height 10
click at [30, 177] on div at bounding box center [29, 180] width 10 height 10
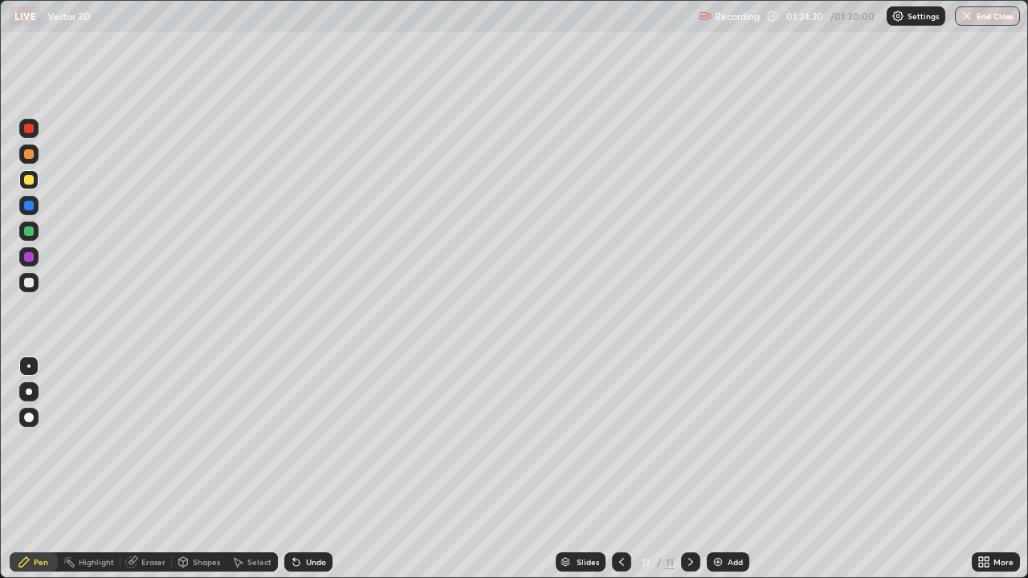
click at [29, 149] on div at bounding box center [29, 154] width 10 height 10
click at [31, 208] on div at bounding box center [29, 206] width 10 height 10
click at [992, 14] on button "End Class" at bounding box center [988, 15] width 63 height 19
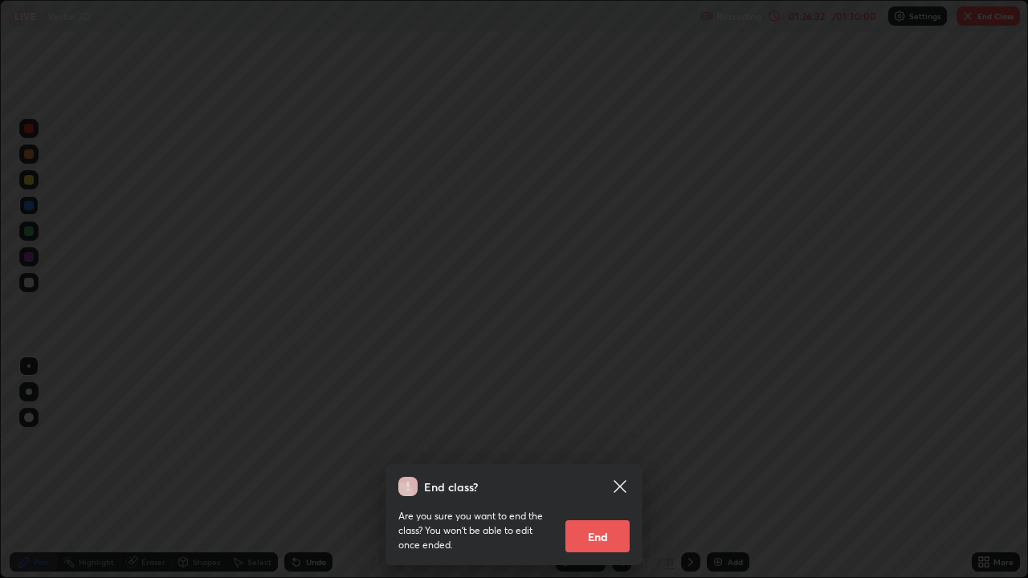
click at [610, 442] on button "End" at bounding box center [597, 536] width 64 height 32
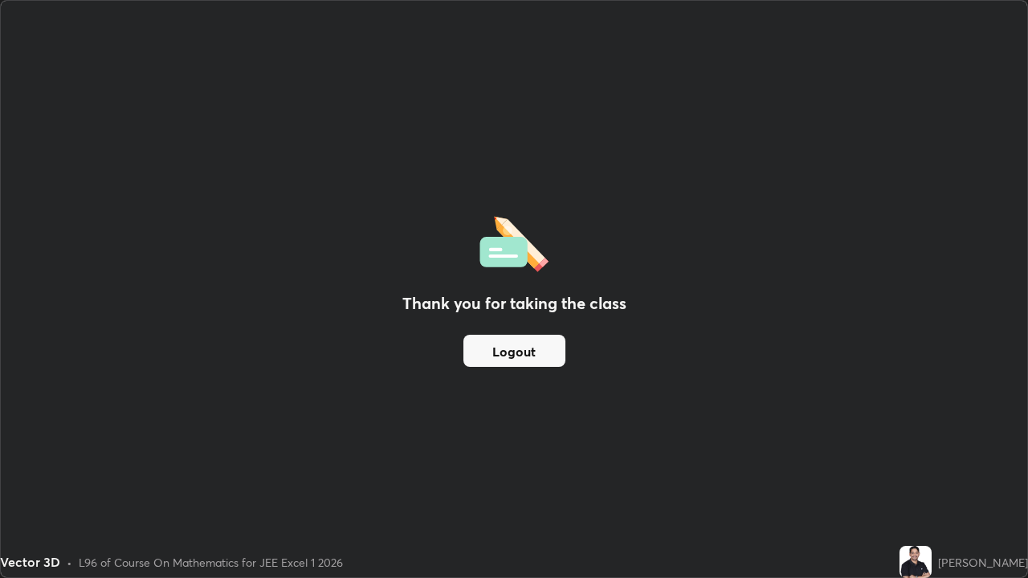
click at [528, 343] on button "Logout" at bounding box center [514, 351] width 102 height 32
click at [533, 344] on button "Logout" at bounding box center [514, 351] width 102 height 32
